Goal: Information Seeking & Learning: Learn about a topic

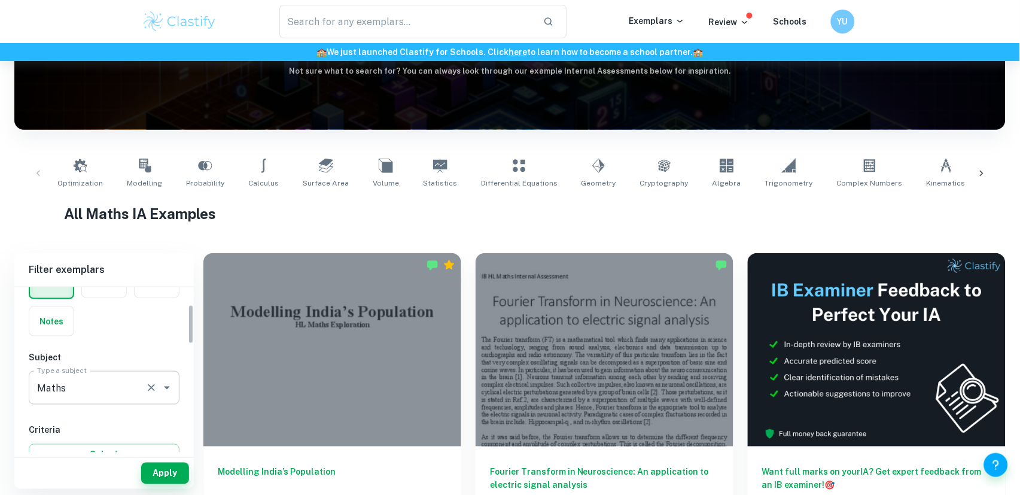
scroll to position [142, 0]
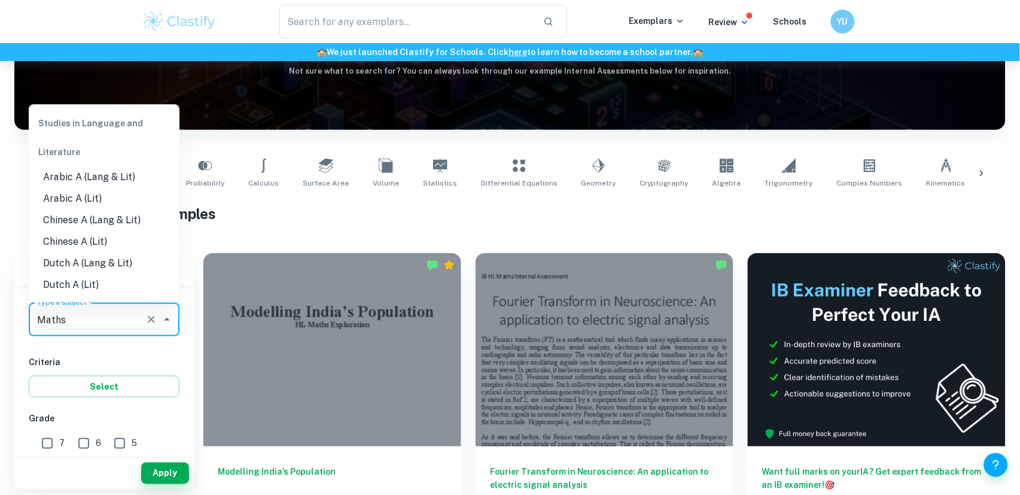
click at [89, 318] on input "Maths" at bounding box center [87, 319] width 107 height 23
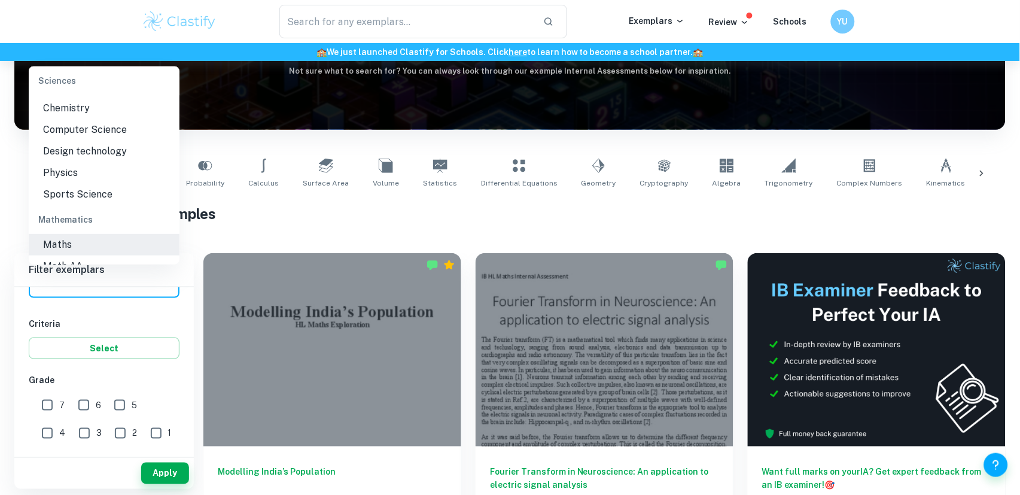
scroll to position [1518, 0]
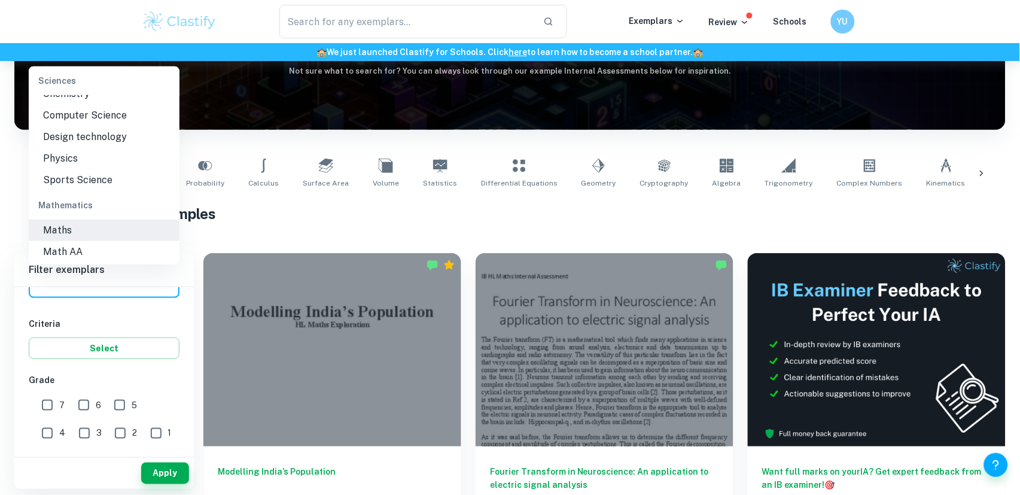
click at [102, 220] on li "Maths" at bounding box center [104, 231] width 151 height 22
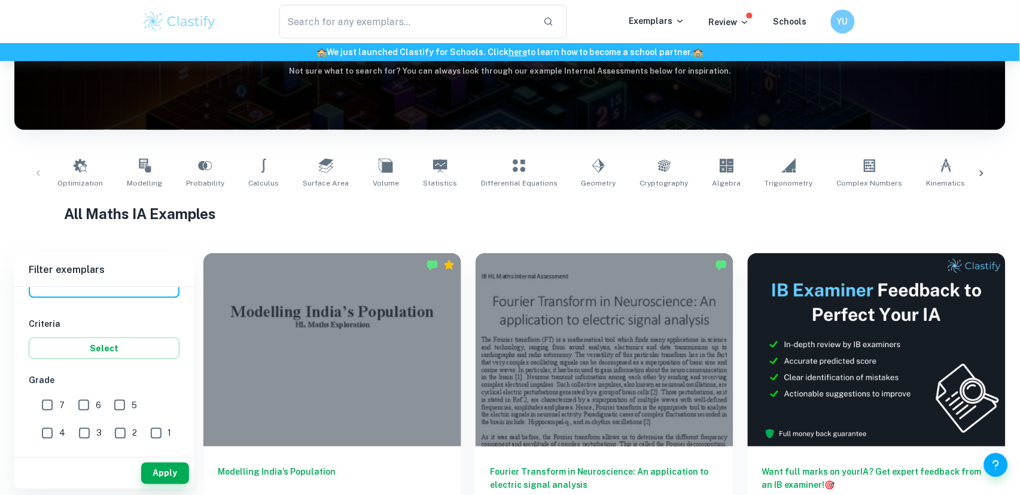
click at [102, 186] on link "Optimization" at bounding box center [80, 174] width 55 height 40
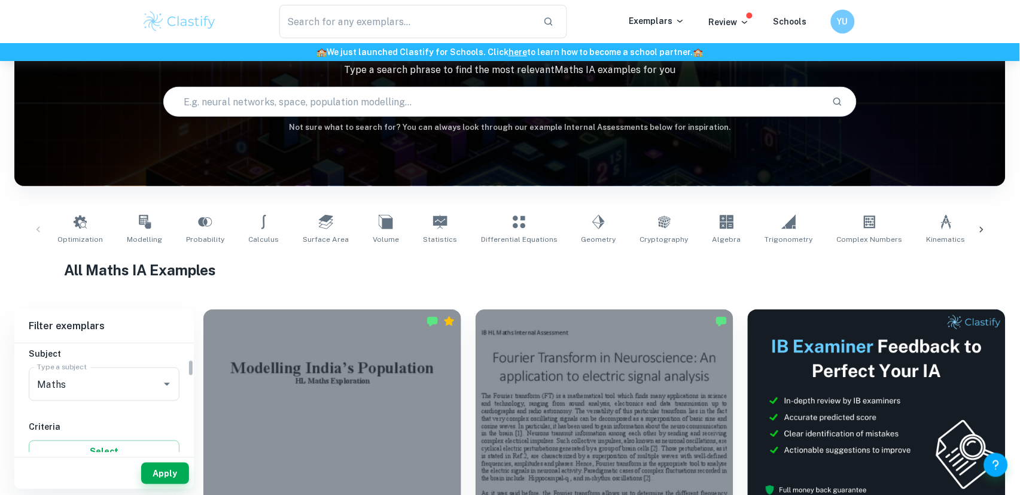
scroll to position [104, 0]
click at [108, 421] on input "Maths" at bounding box center [87, 414] width 107 height 23
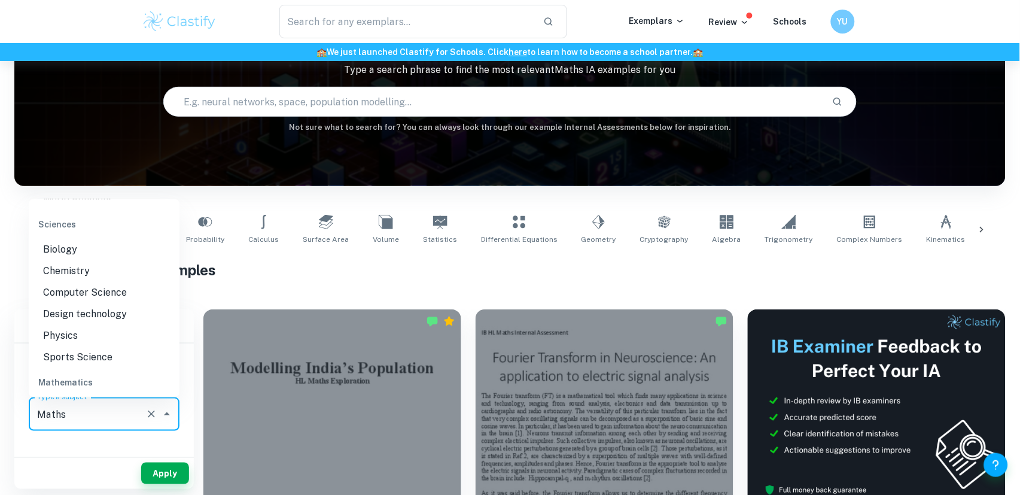
scroll to position [1477, 0]
click at [98, 415] on li "Math AA" at bounding box center [104, 426] width 151 height 22
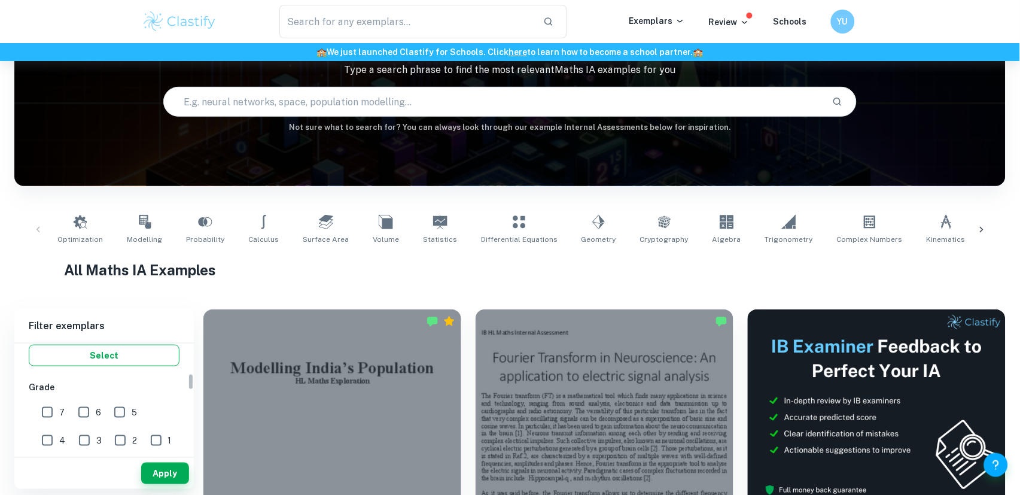
scroll to position [237, 0]
click at [47, 411] on input "7" at bounding box center [47, 405] width 24 height 24
checkbox input "true"
click at [168, 483] on button "Apply" at bounding box center [165, 474] width 48 height 22
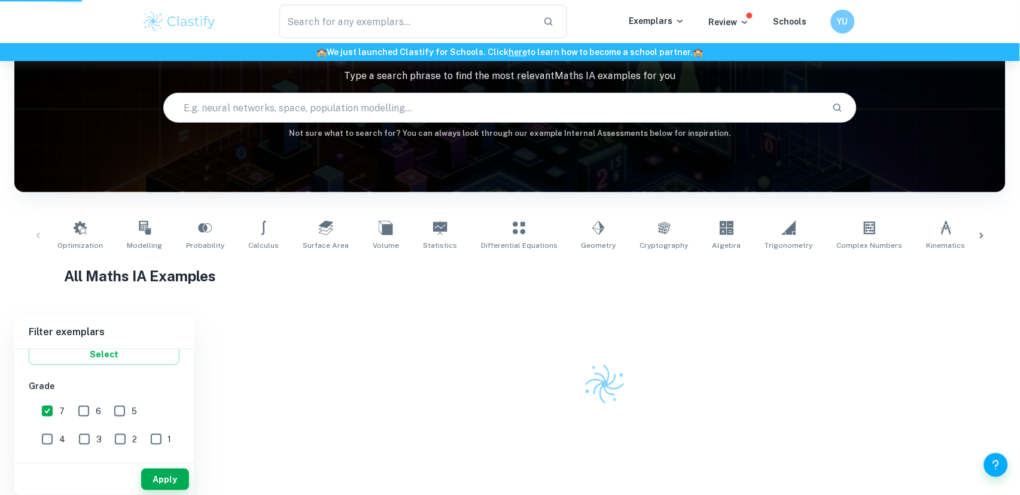
scroll to position [90, 0]
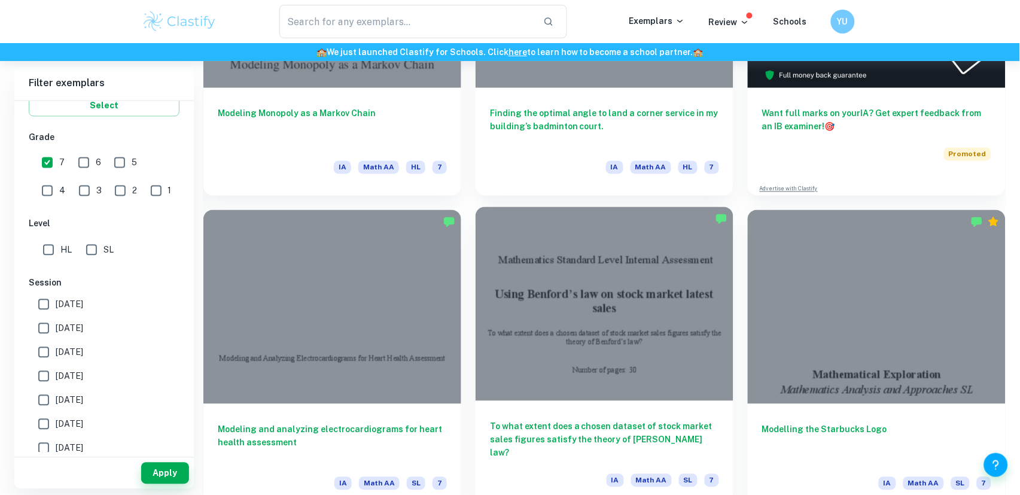
scroll to position [515, 0]
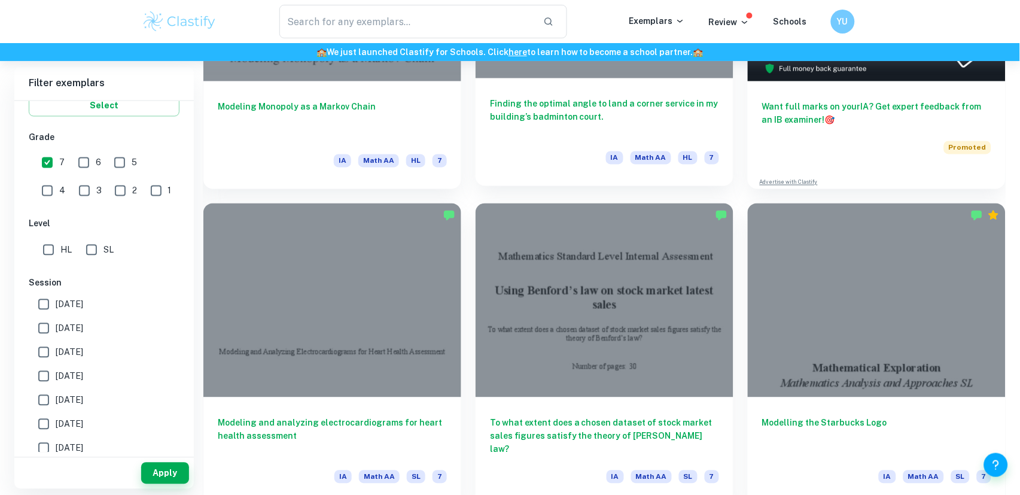
click at [593, 89] on div "Finding the optimal angle to land a corner service in my building’s badminton c…" at bounding box center [605, 132] width 258 height 108
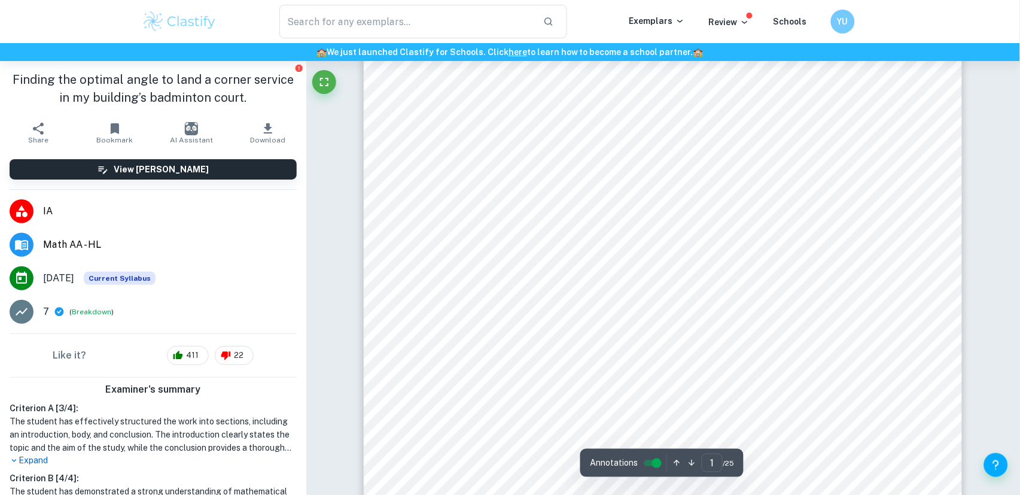
scroll to position [89, 0]
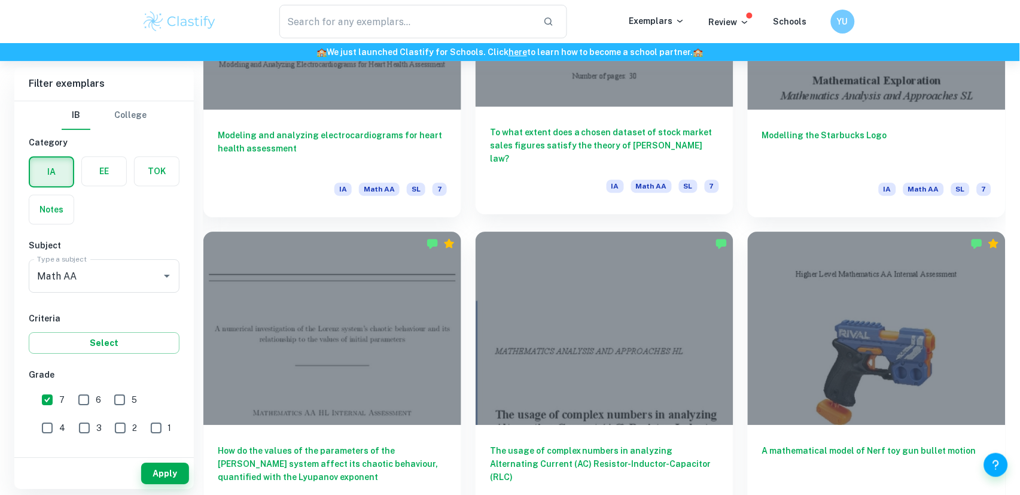
scroll to position [849, 0]
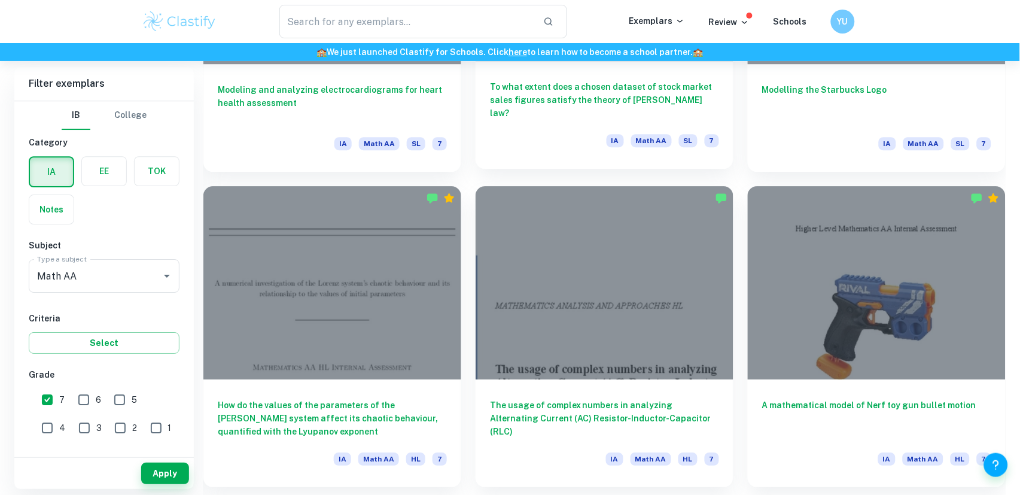
click at [552, 115] on h6 "To what extent does a chosen dataset of stock market sales figures satisfy the …" at bounding box center [604, 100] width 229 height 40
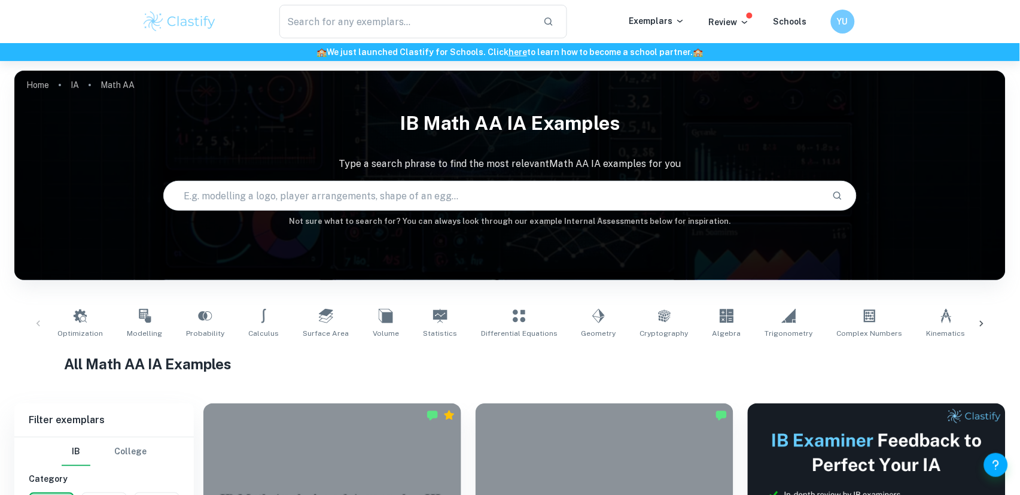
scroll to position [254, 0]
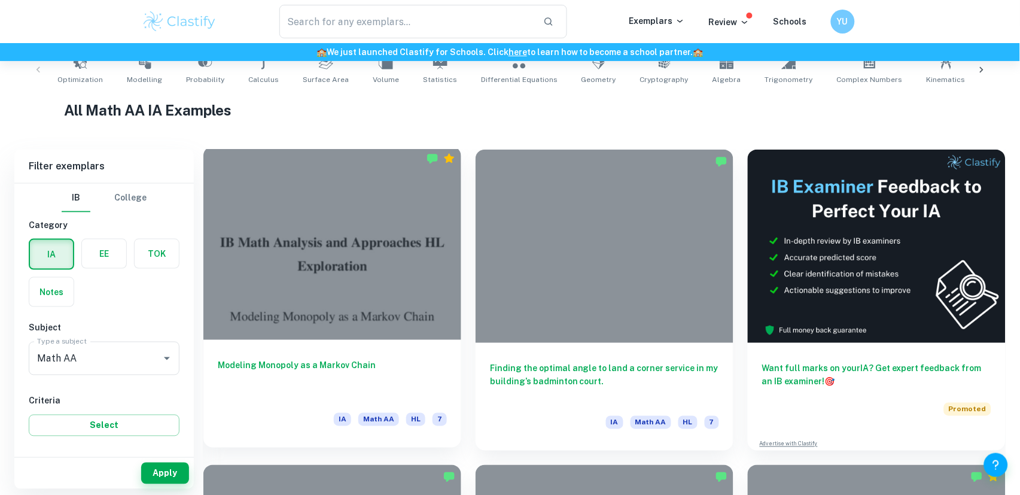
click at [382, 300] on div at bounding box center [332, 243] width 258 height 193
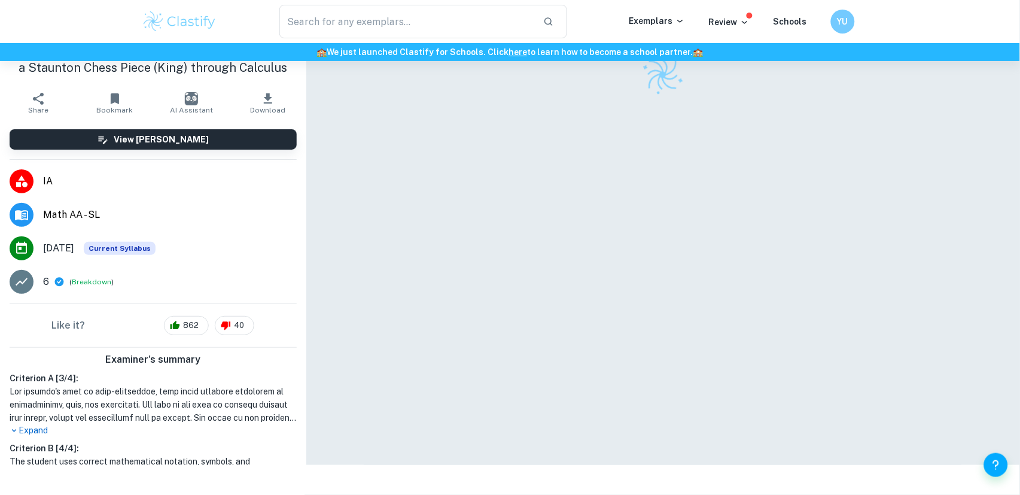
scroll to position [61, 0]
